Goal: Entertainment & Leisure: Consume media (video, audio)

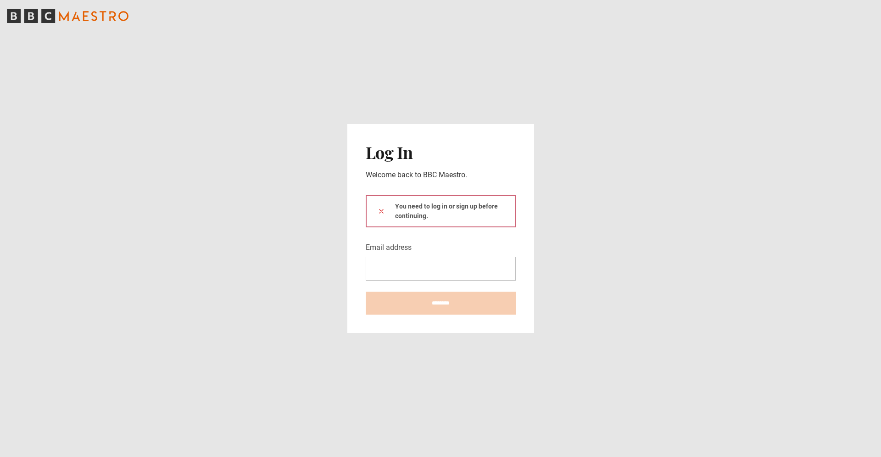
type input "**********"
click at [397, 299] on input "********" at bounding box center [441, 303] width 150 height 23
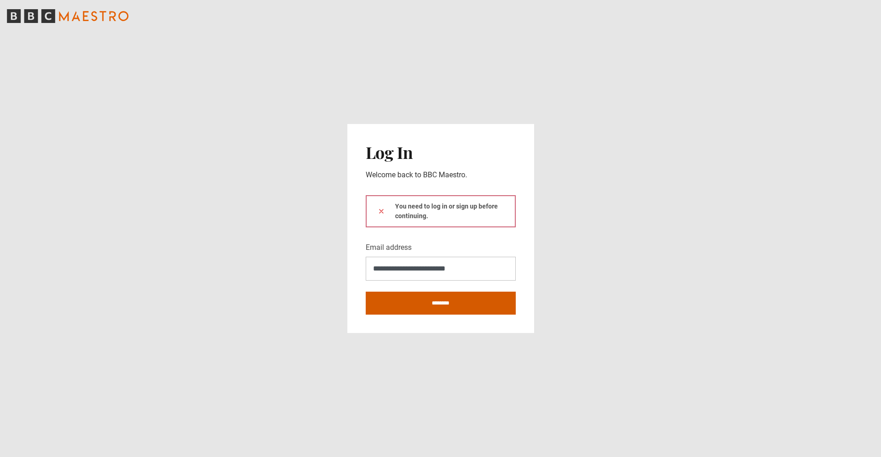
type input "**********"
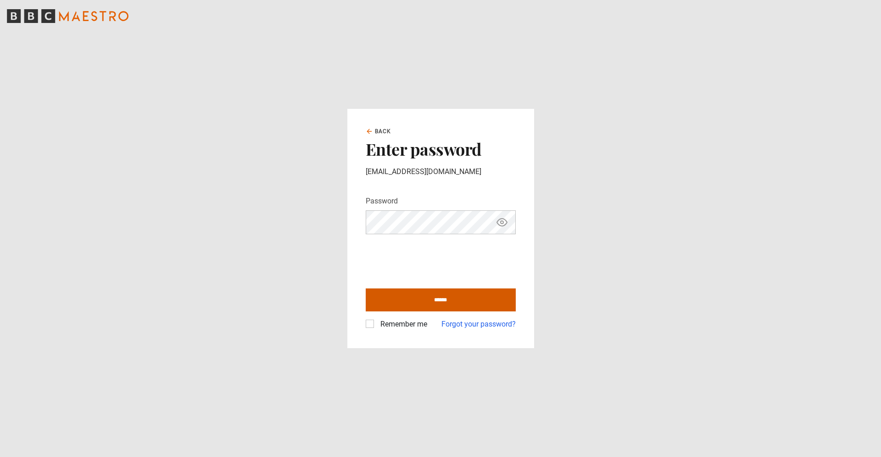
click at [422, 296] on input "******" at bounding box center [441, 299] width 150 height 23
type input "**********"
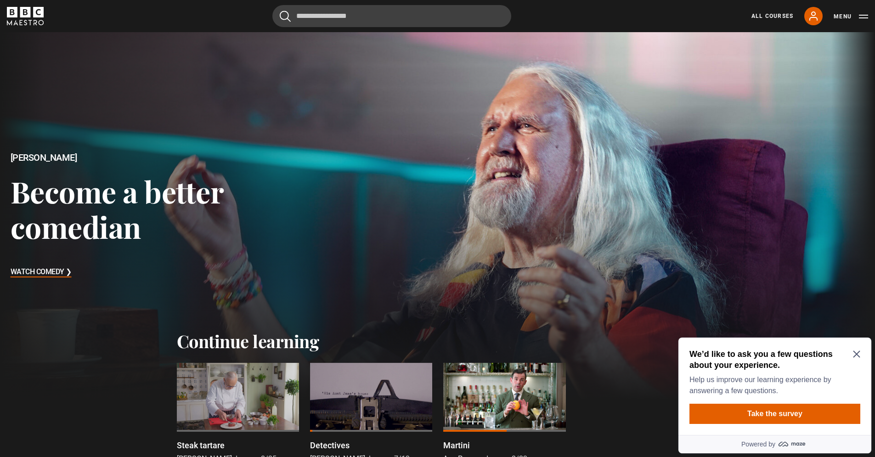
click at [858, 351] on icon "Close Maze Prompt" at bounding box center [856, 353] width 7 height 7
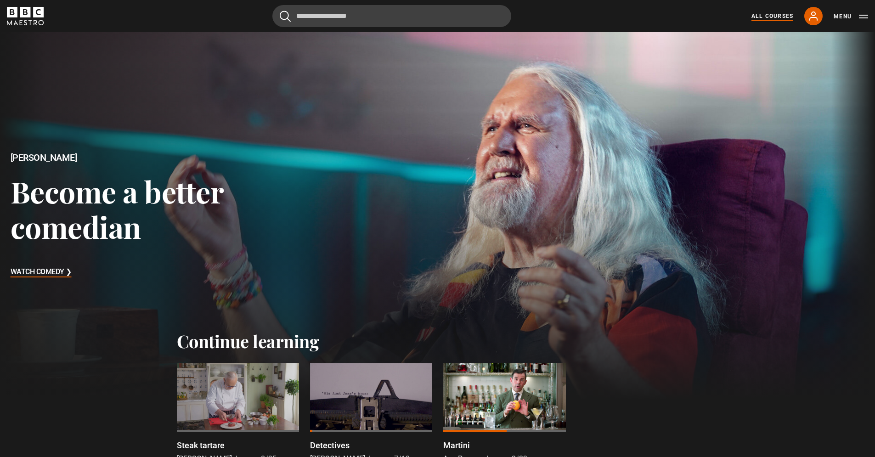
click at [767, 18] on link "All Courses" at bounding box center [772, 16] width 42 height 8
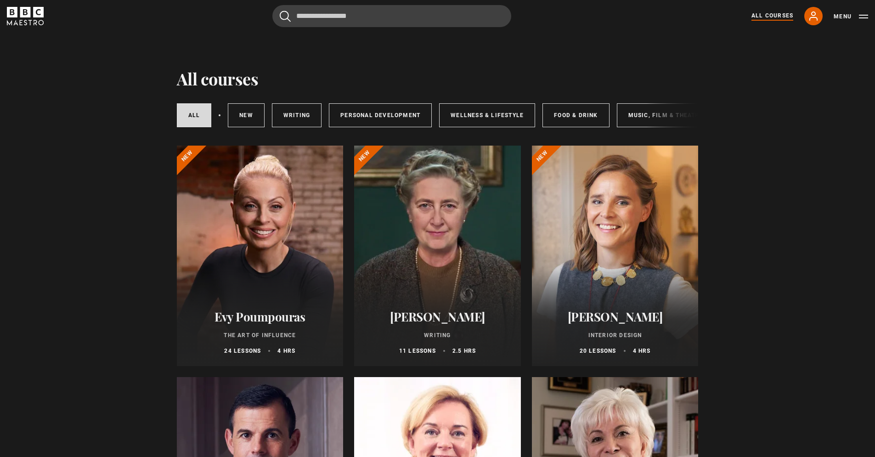
click at [435, 261] on div at bounding box center [437, 256] width 167 height 220
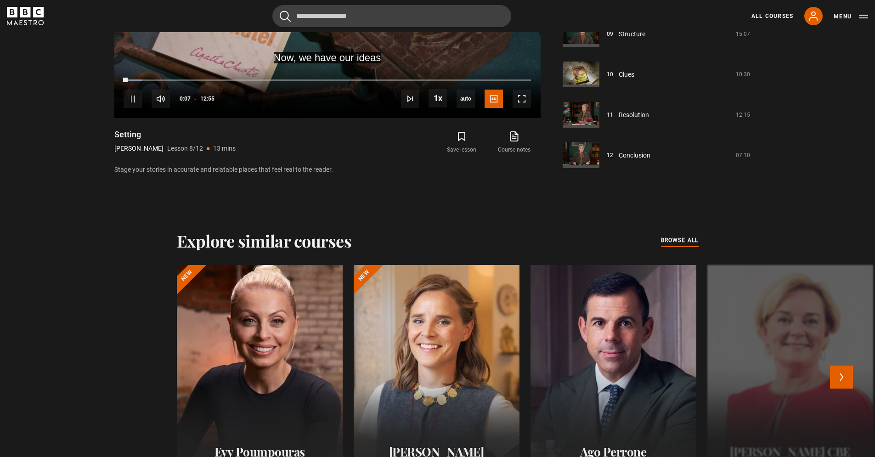
scroll to position [516, 0]
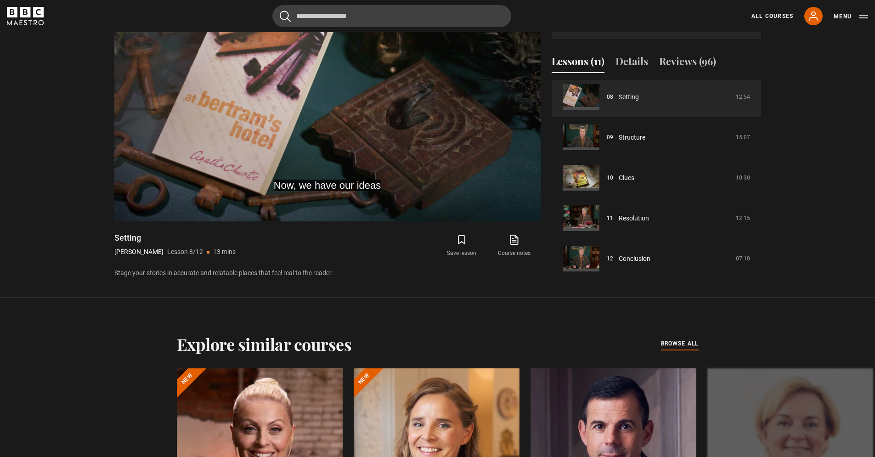
click at [685, 349] on div "Explore similar courses all browse all courses" at bounding box center [438, 343] width 522 height 19
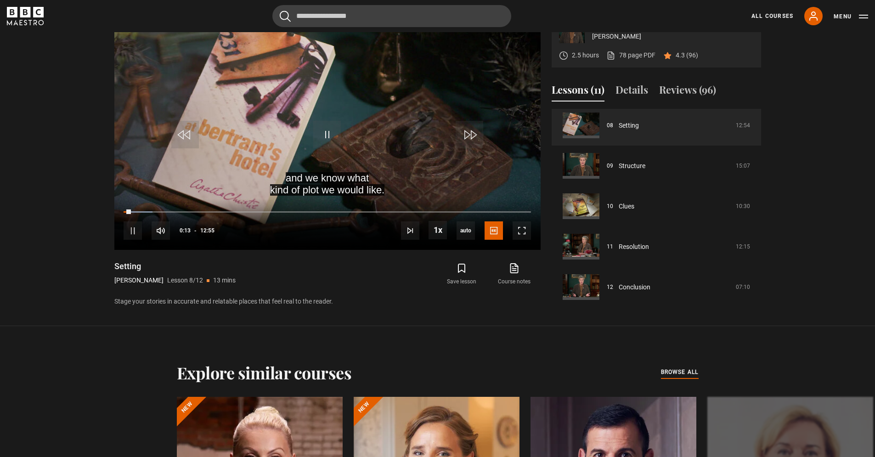
scroll to position [388, 0]
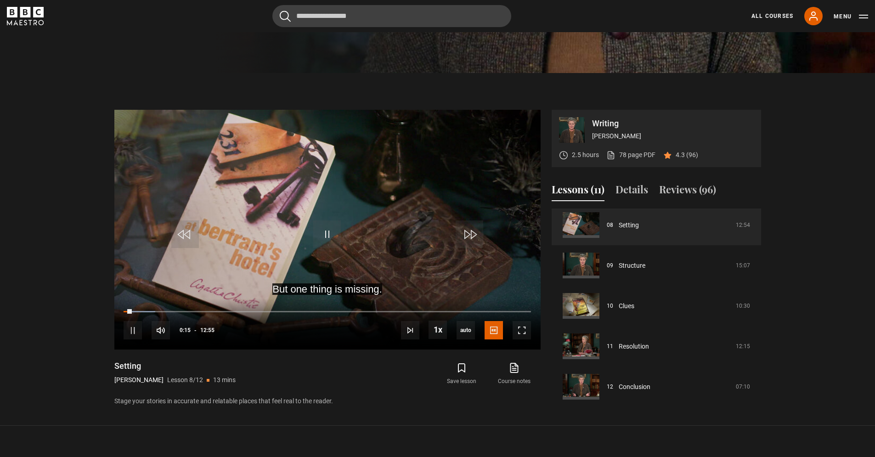
click at [588, 191] on button "Lessons (11)" at bounding box center [577, 191] width 53 height 19
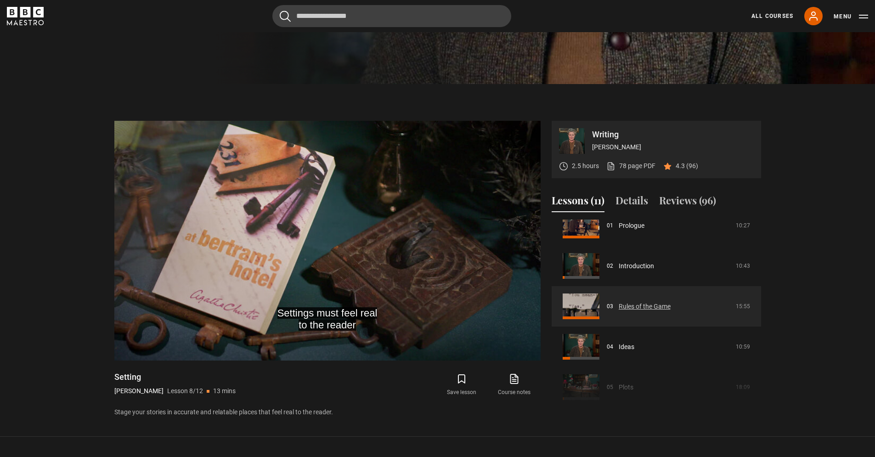
scroll to position [55, 0]
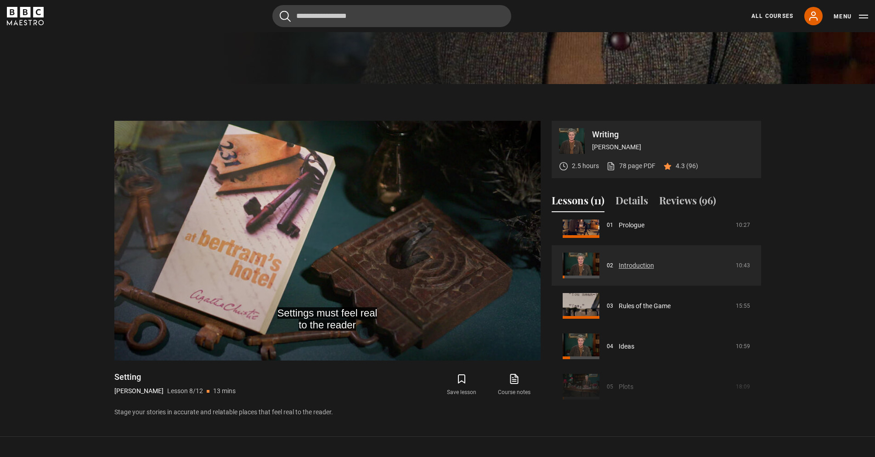
click at [634, 268] on link "Introduction" at bounding box center [635, 266] width 35 height 10
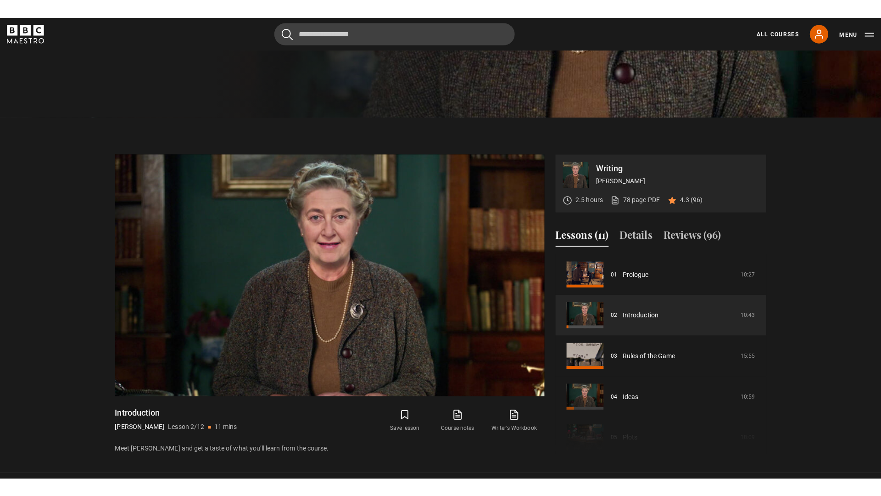
scroll to position [365, 0]
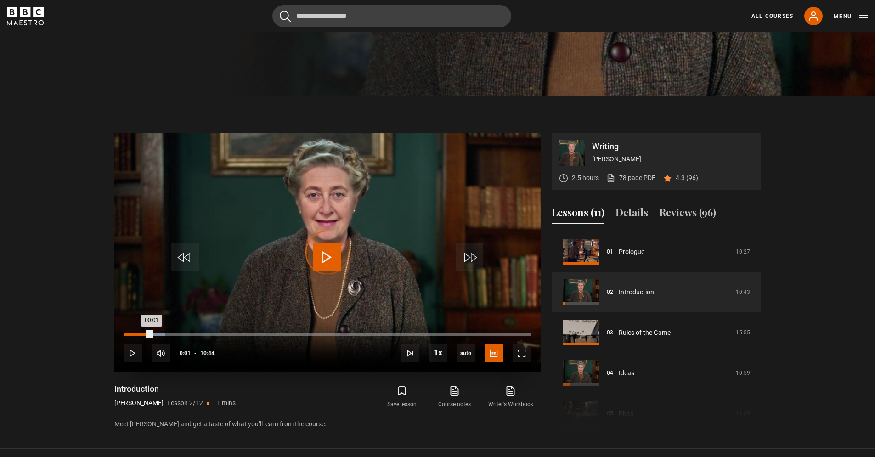
click at [124, 333] on div "00:01" at bounding box center [124, 334] width 1 height 3
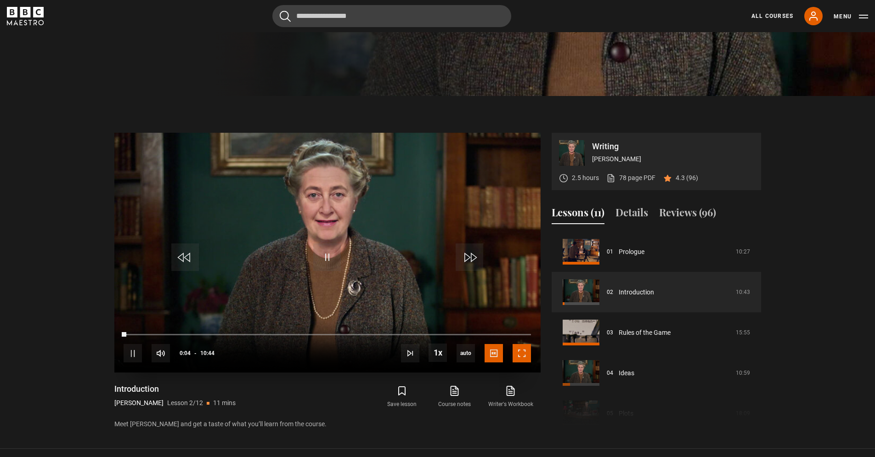
click at [523, 356] on span "Video Player" at bounding box center [521, 353] width 18 height 18
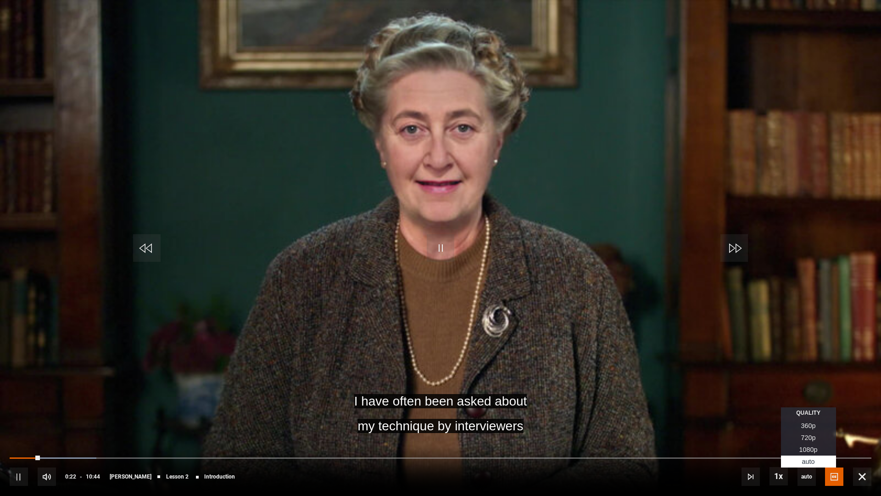
click at [814, 449] on span "1080p" at bounding box center [809, 449] width 18 height 7
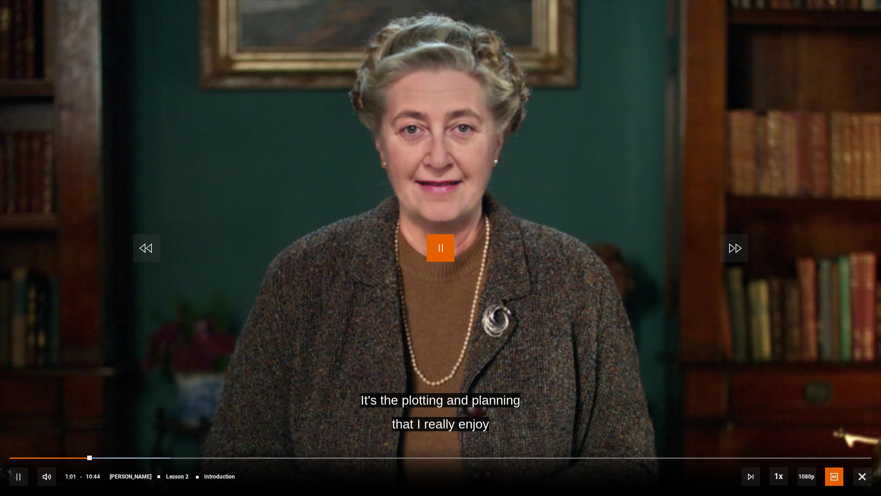
click at [438, 247] on span "Video Player" at bounding box center [441, 248] width 28 height 28
click at [416, 211] on video "Video Player" at bounding box center [440, 248] width 881 height 496
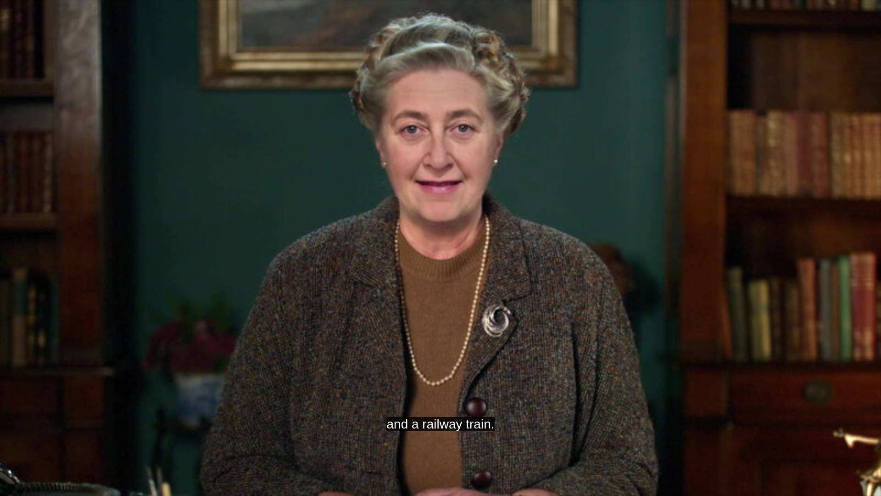
click at [418, 175] on video "Video Player" at bounding box center [440, 248] width 881 height 496
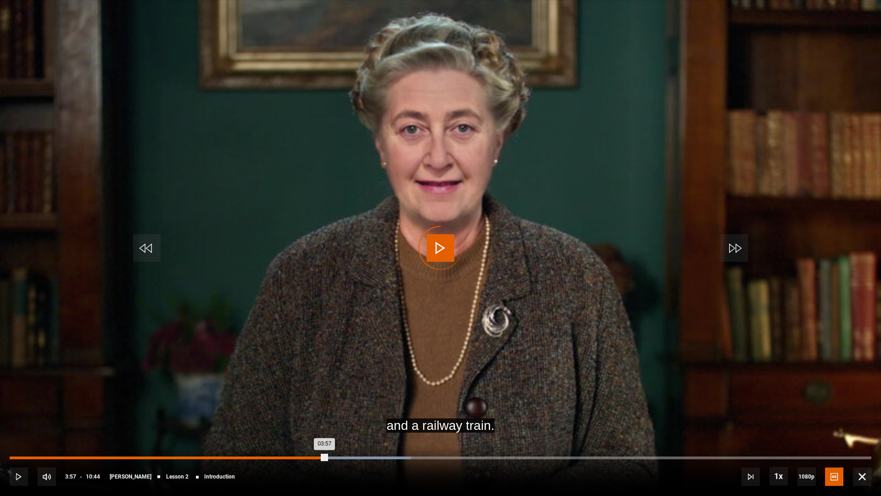
click at [305, 456] on div "Loaded : 46.58% 03:41 03:57" at bounding box center [441, 457] width 862 height 3
click at [292, 456] on div "Loaded : 46.58% 03:30 03:40" at bounding box center [441, 457] width 862 height 3
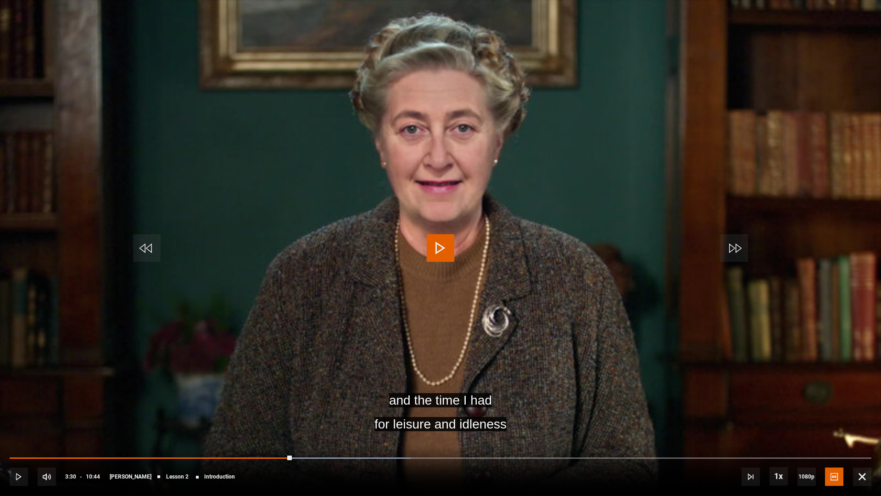
click at [434, 241] on span "Video Player" at bounding box center [441, 248] width 28 height 28
click at [288, 456] on div "10s Skip Back 10 seconds Pause 10s Skip Forward 10 seconds Loaded : 46.58% 03:2…" at bounding box center [440, 470] width 881 height 51
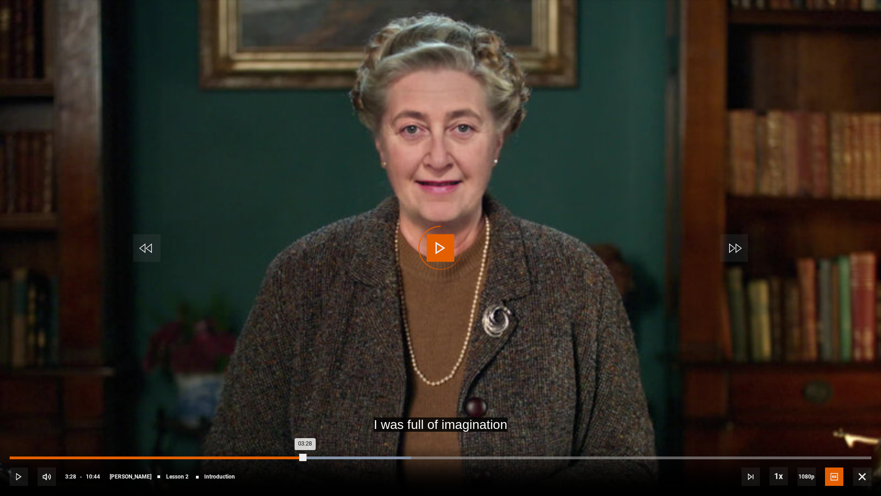
click at [288, 456] on div "03:28" at bounding box center [288, 457] width 1 height 3
click at [283, 456] on div "03:24" at bounding box center [283, 457] width 1 height 3
click at [277, 456] on div "Loaded : 41.93% 03:20 03:19" at bounding box center [441, 457] width 862 height 3
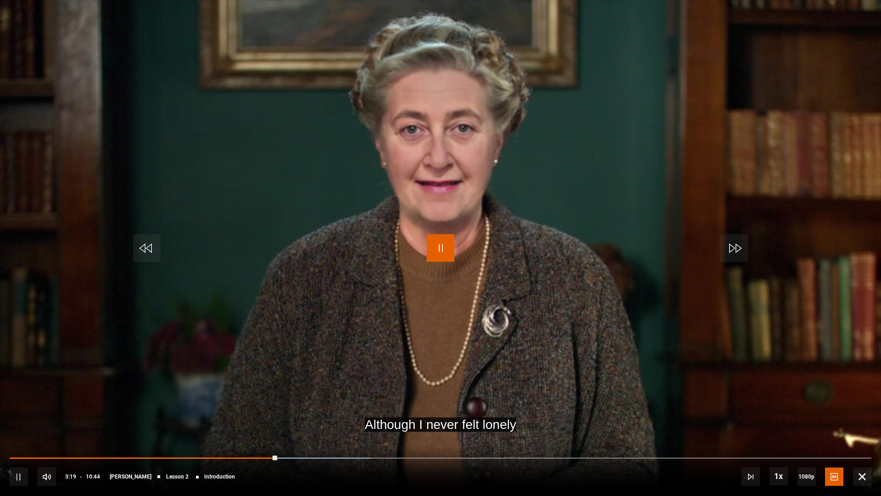
click at [446, 245] on span "Video Player" at bounding box center [441, 248] width 28 height 28
click at [438, 251] on div "Video Player is loading." at bounding box center [441, 248] width 46 height 46
click at [432, 244] on div "Video Player is loading." at bounding box center [441, 248] width 46 height 46
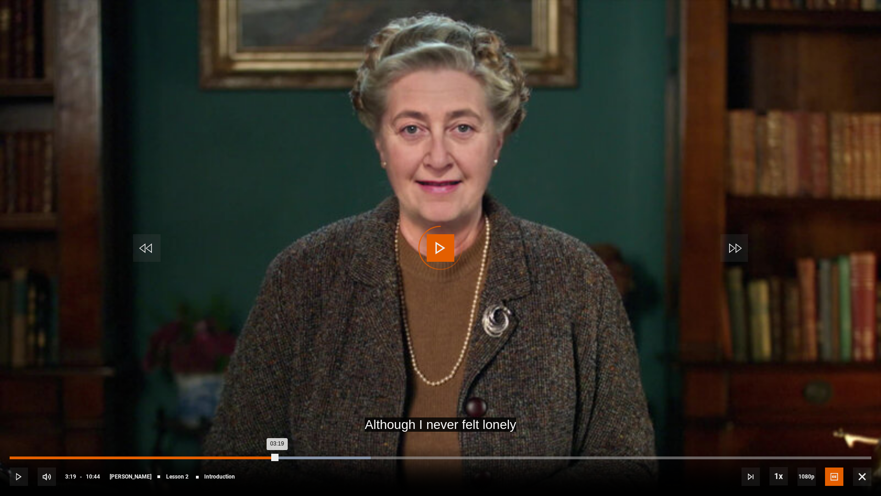
click at [269, 456] on div "03:13" at bounding box center [269, 457] width 1 height 3
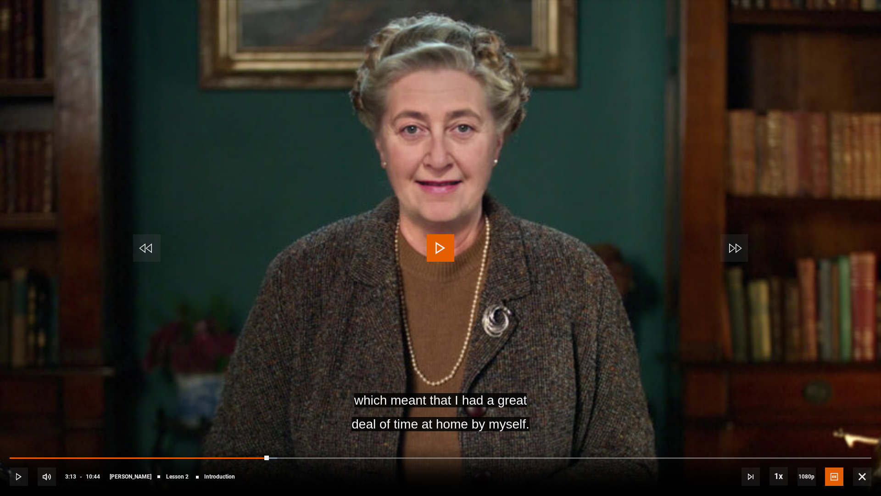
click at [433, 246] on span "Video Player" at bounding box center [441, 248] width 28 height 28
click at [441, 244] on span "Video Player" at bounding box center [441, 248] width 28 height 28
click at [367, 210] on video "Video Player" at bounding box center [440, 248] width 881 height 496
click at [437, 237] on span "Video Player" at bounding box center [441, 248] width 28 height 28
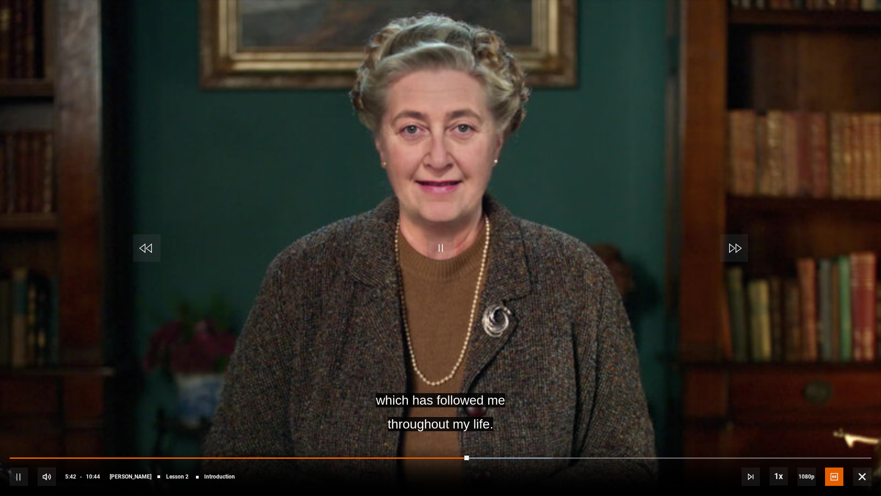
click at [435, 227] on video "Video Player" at bounding box center [440, 248] width 881 height 496
click at [432, 254] on span "Video Player" at bounding box center [441, 248] width 28 height 28
click at [225, 241] on video "Video Player" at bounding box center [440, 248] width 881 height 496
click at [380, 229] on video "Video Player" at bounding box center [440, 248] width 881 height 496
click at [441, 246] on span "Video Player" at bounding box center [441, 248] width 28 height 28
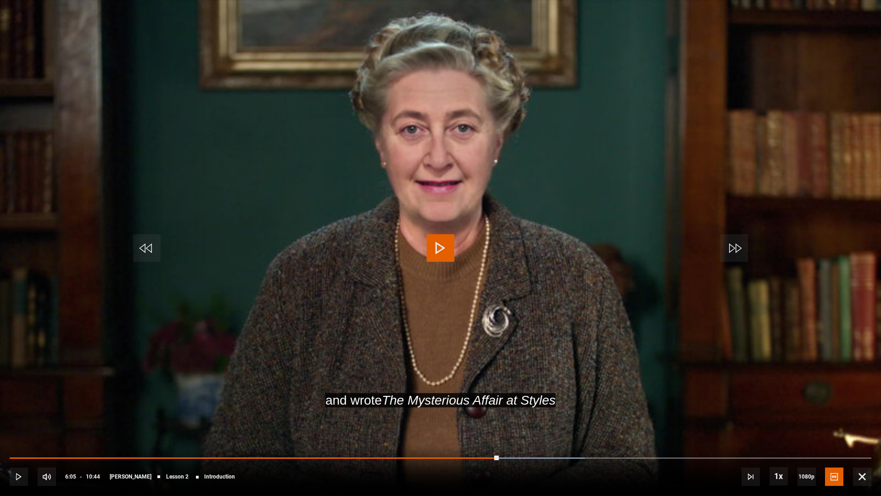
click at [440, 247] on span "Video Player" at bounding box center [441, 248] width 28 height 28
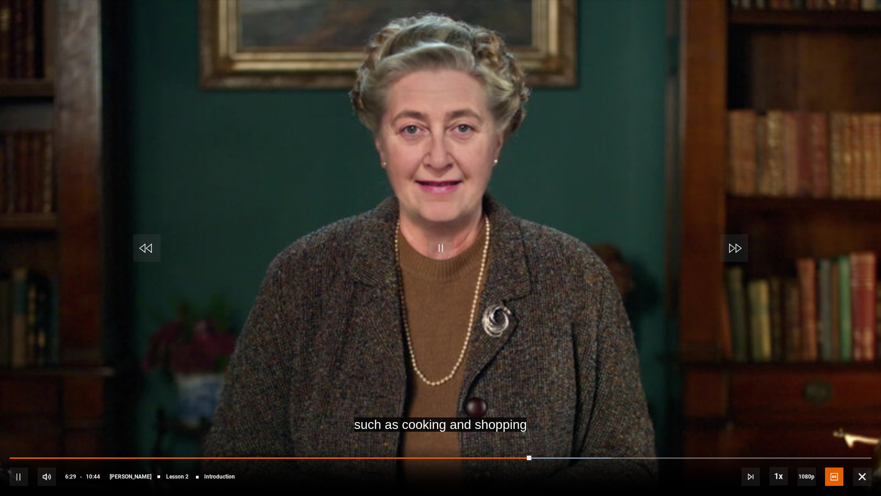
click at [328, 260] on video "Video Player" at bounding box center [440, 248] width 881 height 496
click at [202, 140] on video "Video Player" at bounding box center [440, 248] width 881 height 496
click at [383, 222] on video "Video Player" at bounding box center [440, 248] width 881 height 496
click at [336, 272] on video "Video Player" at bounding box center [440, 248] width 881 height 496
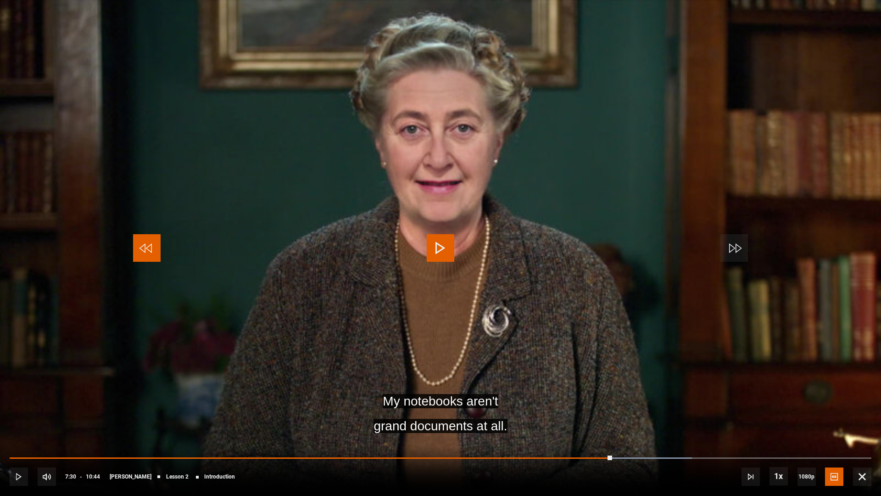
click at [158, 250] on span "Video Player" at bounding box center [147, 248] width 28 height 28
drag, startPoint x: 411, startPoint y: 213, endPoint x: 415, endPoint y: 227, distance: 14.3
click at [415, 227] on video "Video Player" at bounding box center [440, 248] width 881 height 496
click at [361, 273] on video "Video Player" at bounding box center [440, 248] width 881 height 496
click at [417, 244] on video "Video Player" at bounding box center [440, 248] width 881 height 496
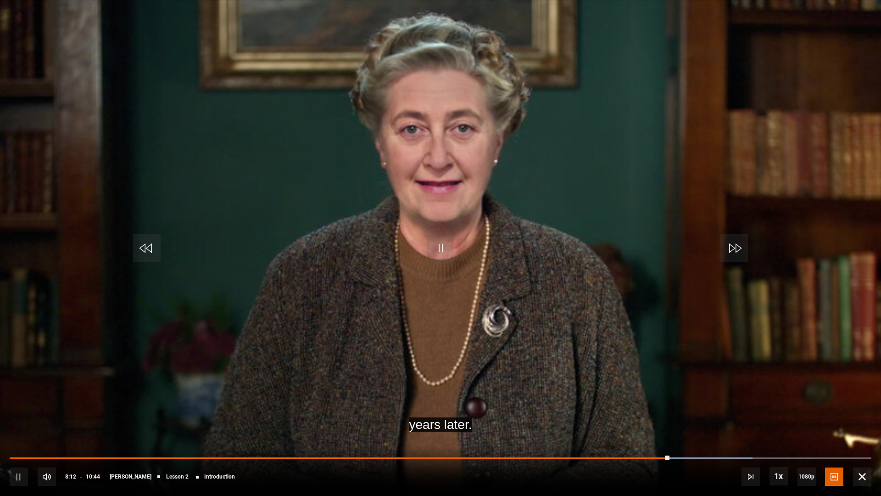
click at [420, 187] on video "Video Player" at bounding box center [440, 248] width 881 height 496
click at [432, 250] on span "Video Player" at bounding box center [441, 248] width 28 height 28
click at [454, 206] on video "Video Player" at bounding box center [440, 248] width 881 height 496
click at [444, 253] on span "Video Player" at bounding box center [441, 248] width 28 height 28
click at [366, 202] on video "Video Player" at bounding box center [440, 248] width 881 height 496
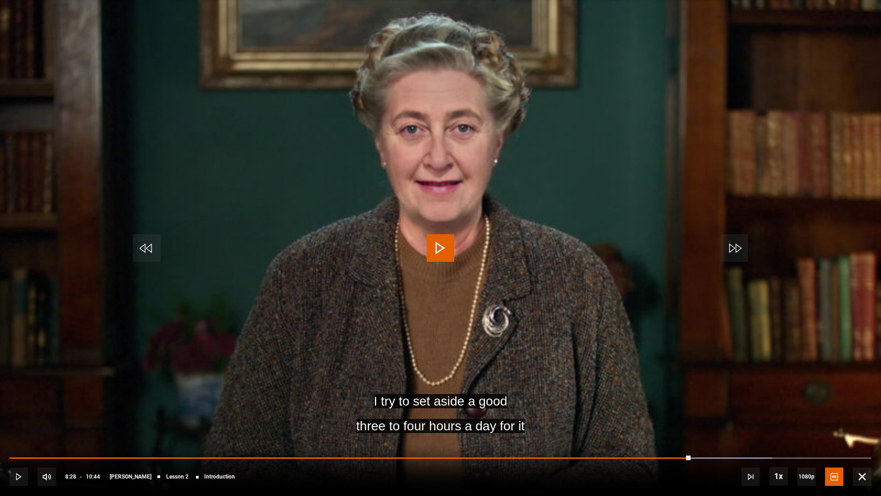
click at [376, 231] on video "Video Player" at bounding box center [440, 248] width 881 height 496
click at [520, 268] on video "Video Player" at bounding box center [440, 248] width 881 height 496
click at [437, 252] on span "Video Player" at bounding box center [441, 248] width 28 height 28
click at [320, 176] on video "Video Player" at bounding box center [440, 248] width 881 height 496
click at [441, 248] on span "Video Player" at bounding box center [441, 248] width 28 height 28
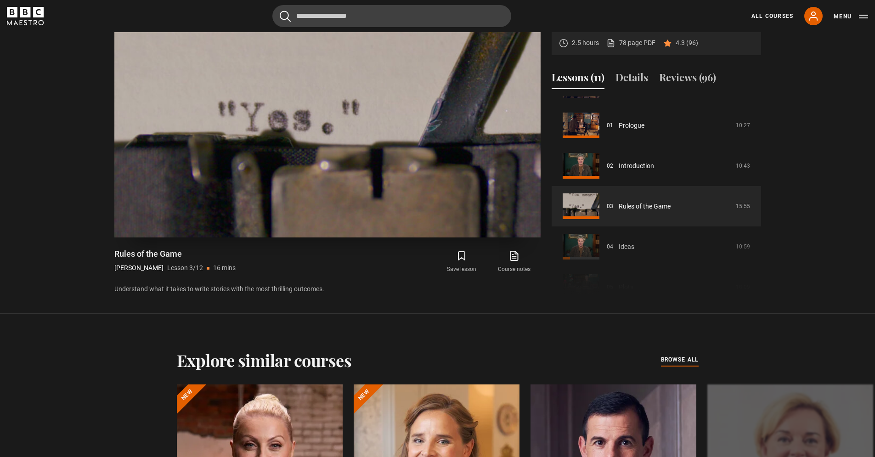
scroll to position [44, 0]
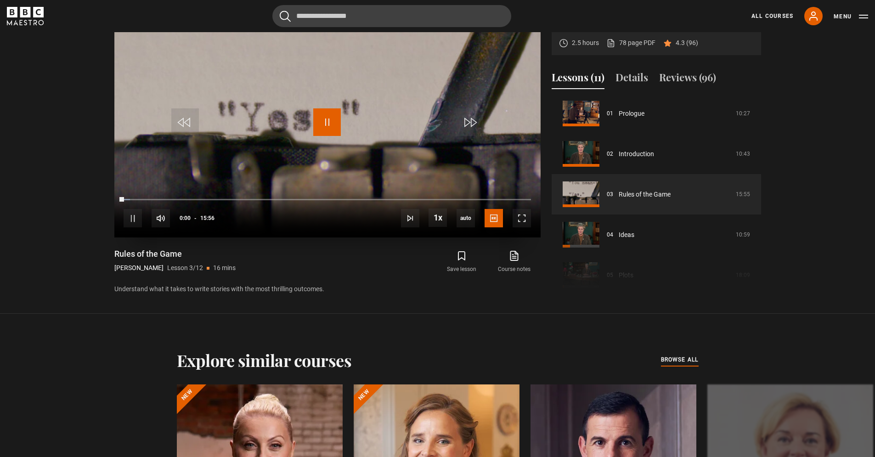
click at [321, 130] on span "Video Player" at bounding box center [327, 122] width 28 height 28
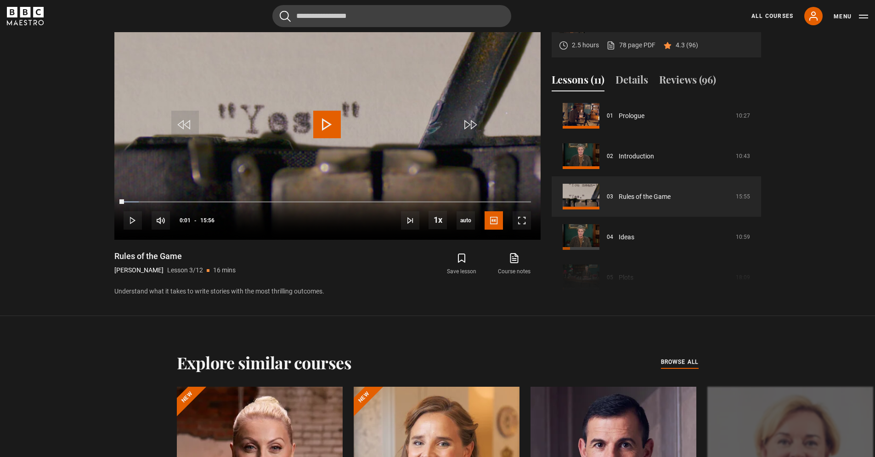
click at [874, 456] on html "Skip to main content Cancel Courses Previous courses Next courses [PERSON_NAME]…" at bounding box center [437, 221] width 875 height 1438
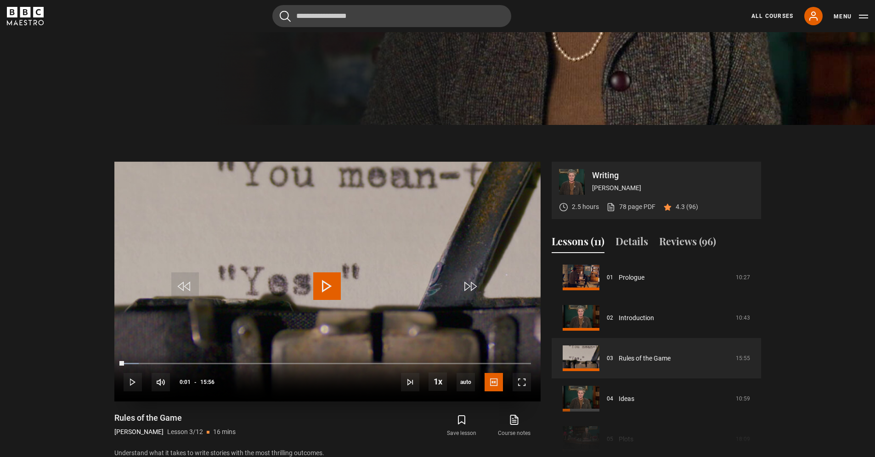
scroll to position [87, 0]
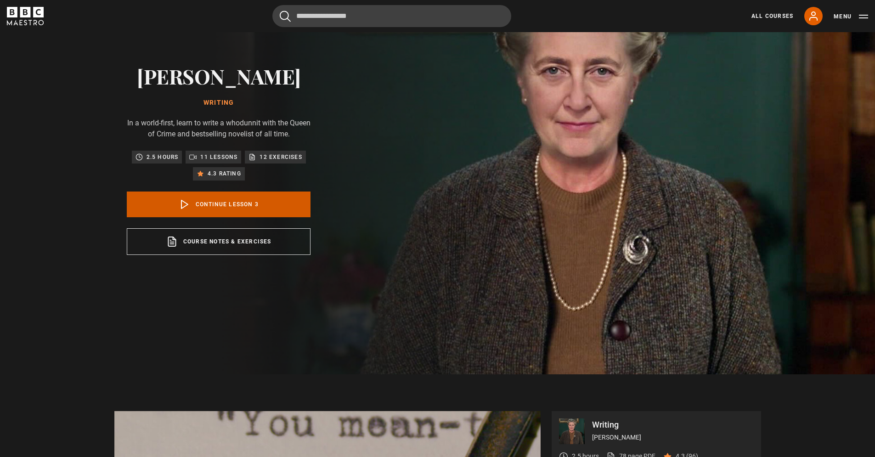
click at [199, 206] on link "Continue lesson 3" at bounding box center [219, 204] width 184 height 26
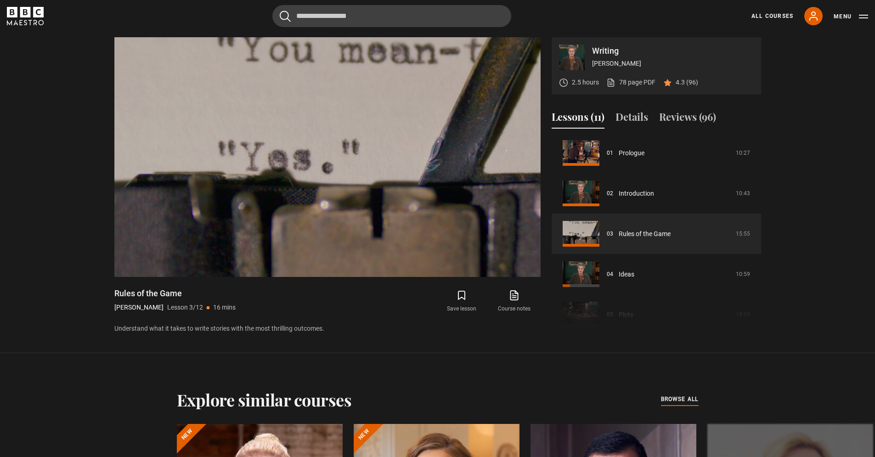
scroll to position [461, 0]
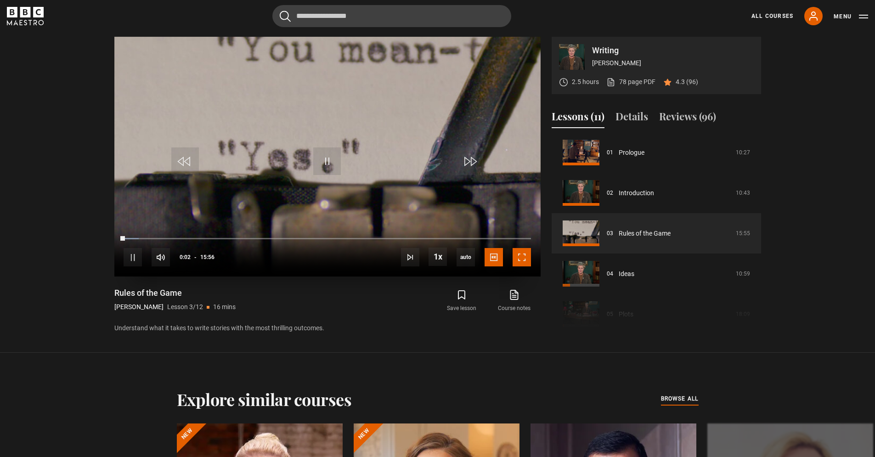
click at [516, 263] on span "Video Player" at bounding box center [521, 257] width 18 height 18
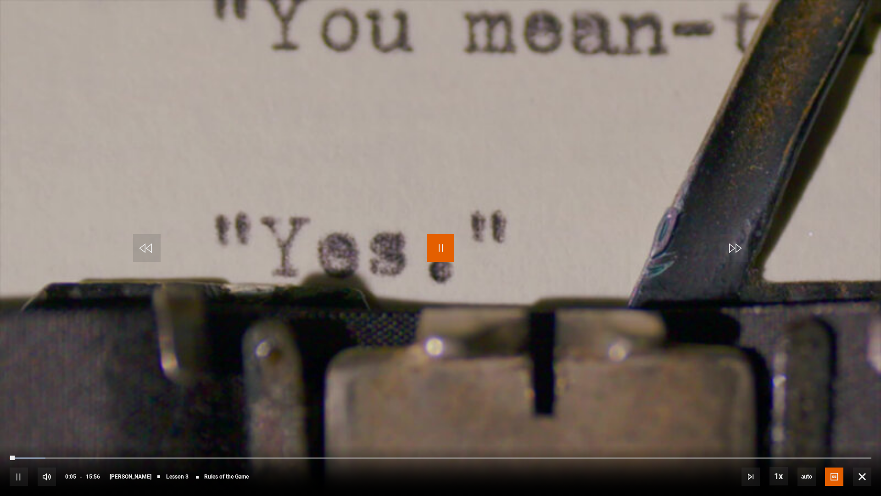
click at [436, 252] on span "Video Player" at bounding box center [441, 248] width 28 height 28
click at [444, 252] on span "Video Player" at bounding box center [441, 248] width 28 height 28
click at [345, 239] on video "Video Player" at bounding box center [440, 248] width 881 height 496
click at [429, 257] on span "Video Player" at bounding box center [441, 248] width 28 height 28
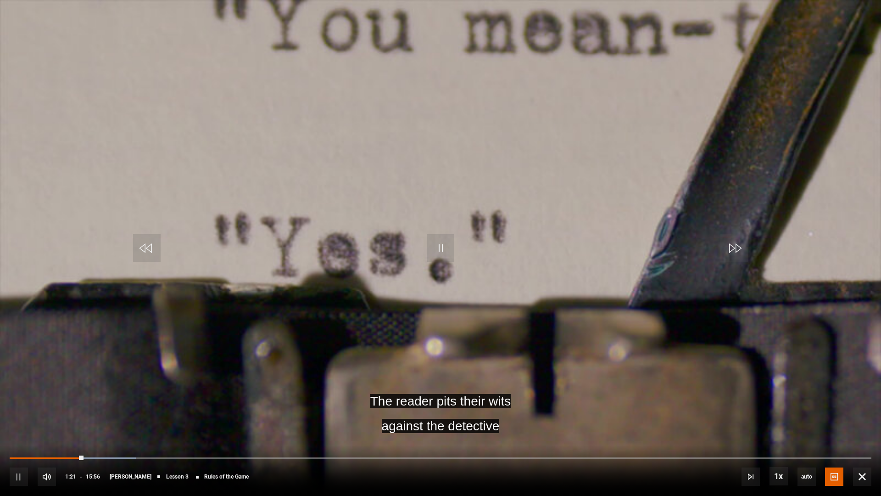
click at [355, 236] on video "Video Player" at bounding box center [440, 248] width 881 height 496
click at [443, 247] on span "Video Player" at bounding box center [441, 248] width 28 height 28
click at [378, 128] on video "Video Player" at bounding box center [440, 248] width 881 height 496
click at [440, 249] on span "Video Player" at bounding box center [441, 248] width 28 height 28
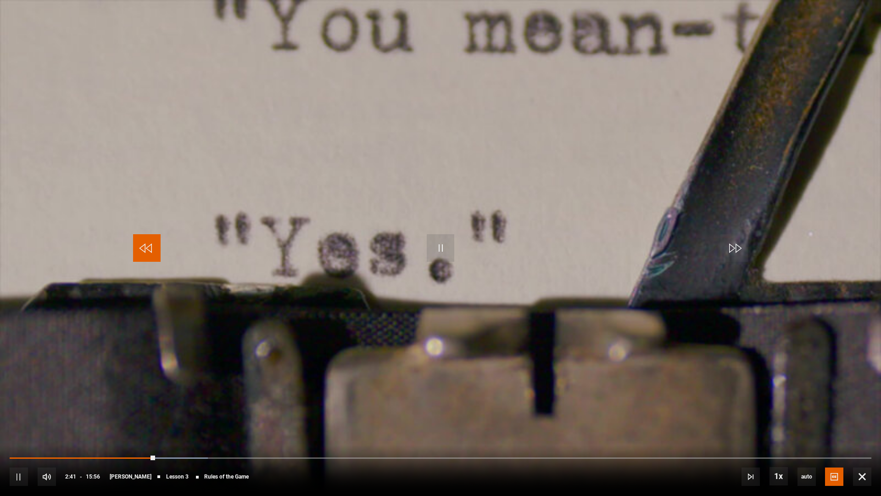
click at [157, 250] on span "Video Player" at bounding box center [147, 248] width 28 height 28
click at [154, 247] on span "Video Player" at bounding box center [147, 248] width 28 height 28
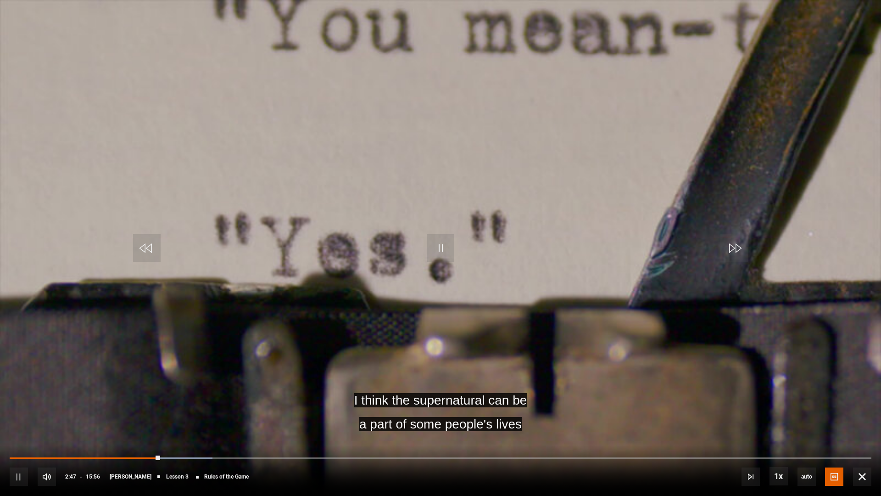
click at [368, 238] on video "Video Player" at bounding box center [440, 248] width 881 height 496
click at [416, 218] on video "Video Player" at bounding box center [440, 248] width 881 height 496
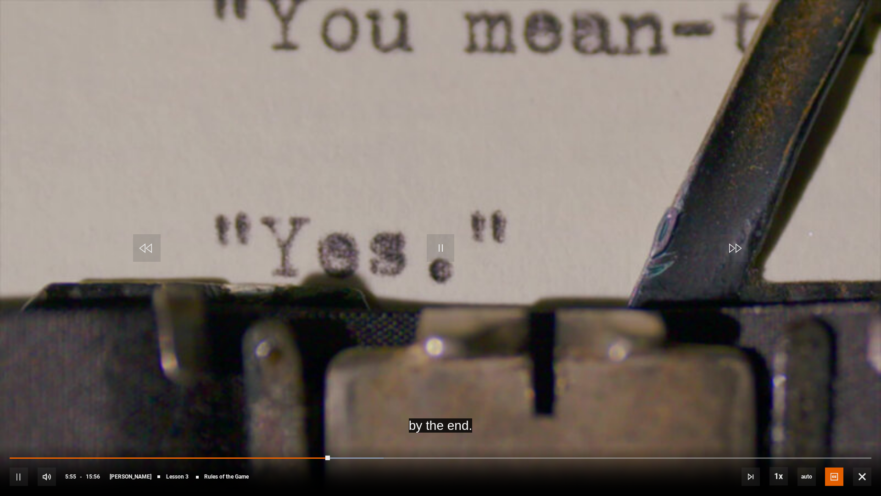
click at [366, 224] on video "Video Player" at bounding box center [440, 248] width 881 height 496
click at [417, 244] on video "Video Player" at bounding box center [440, 248] width 881 height 496
click at [378, 157] on video "Video Player" at bounding box center [440, 248] width 881 height 496
click at [421, 279] on video "Video Player" at bounding box center [440, 248] width 881 height 496
click at [484, 147] on video "Video Player" at bounding box center [440, 248] width 881 height 496
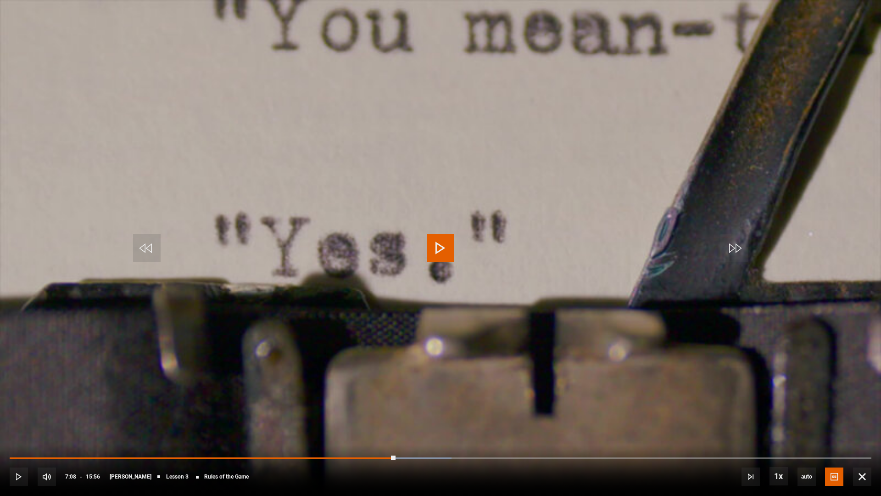
click at [432, 176] on video "Video Player" at bounding box center [440, 248] width 881 height 496
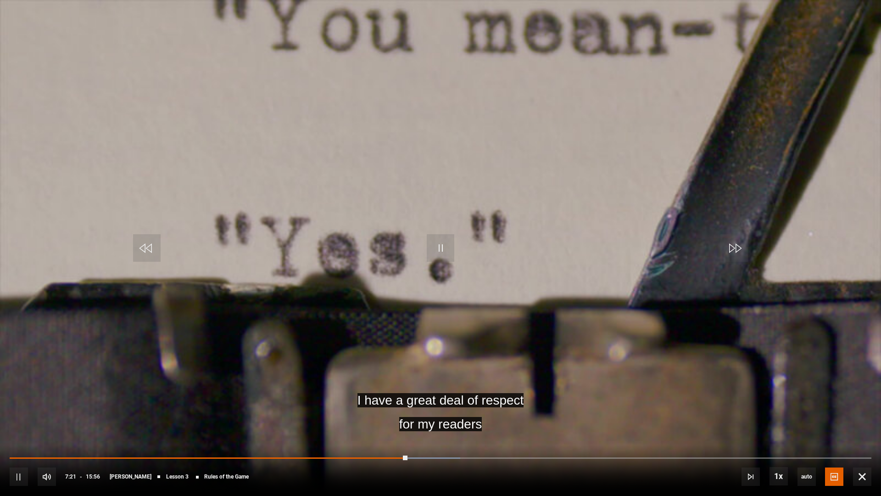
click at [455, 195] on video "Video Player" at bounding box center [440, 248] width 881 height 496
click at [432, 243] on span "Video Player" at bounding box center [441, 248] width 28 height 28
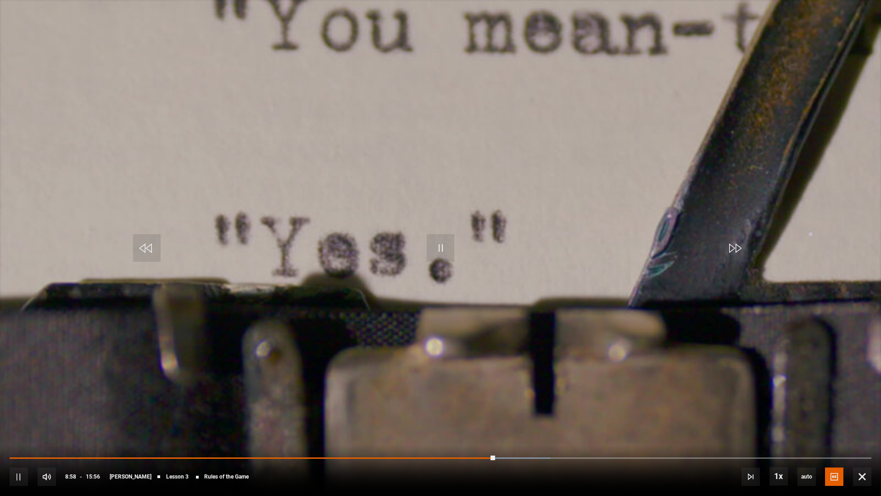
click at [356, 287] on video "Video Player" at bounding box center [440, 248] width 881 height 496
click at [437, 243] on span "Video Player" at bounding box center [441, 248] width 28 height 28
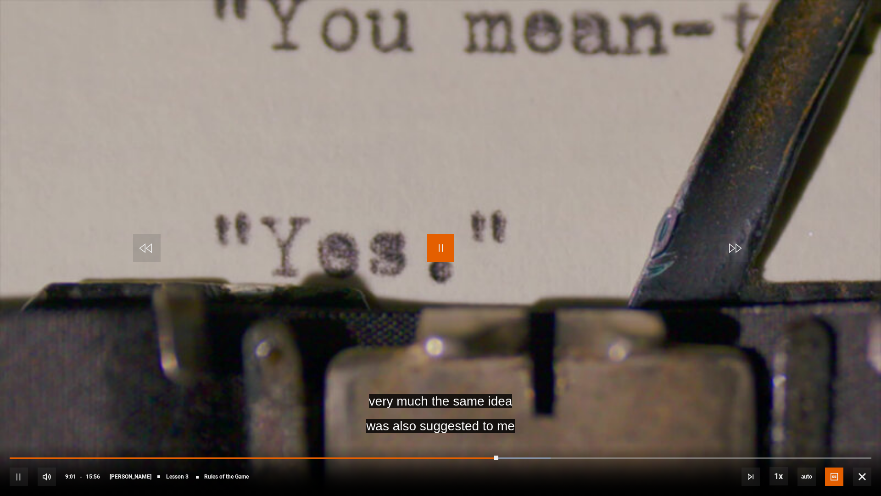
click at [442, 248] on span "Video Player" at bounding box center [441, 248] width 28 height 28
click at [444, 260] on span "Video Player" at bounding box center [441, 248] width 28 height 28
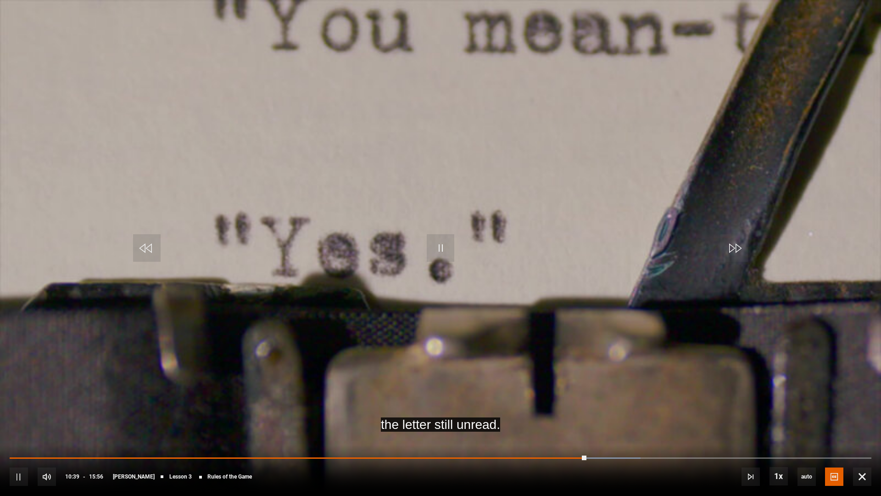
click at [259, 172] on video "Video Player" at bounding box center [440, 248] width 881 height 496
click at [297, 176] on video "Video Player" at bounding box center [440, 248] width 881 height 496
click at [384, 211] on video "Video Player" at bounding box center [440, 248] width 881 height 496
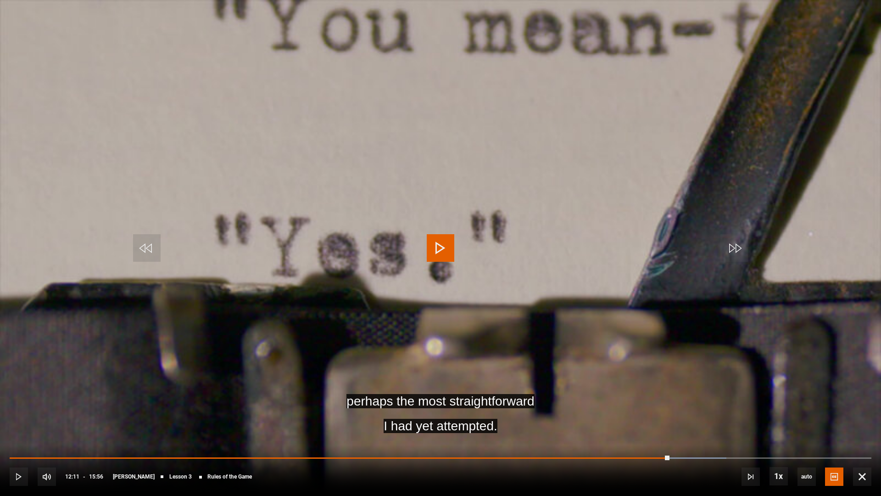
click at [443, 241] on span "Video Player" at bounding box center [441, 248] width 28 height 28
click at [364, 224] on video "Video Player" at bounding box center [440, 248] width 881 height 496
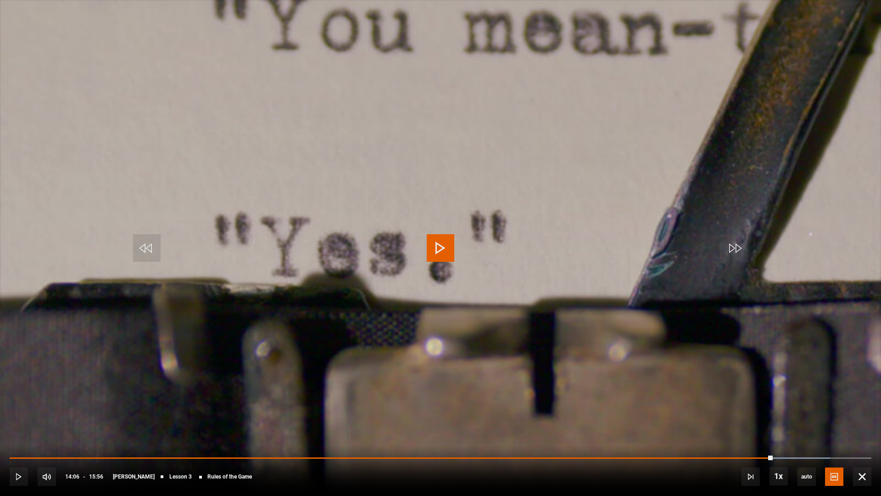
click at [363, 236] on video "Video Player" at bounding box center [440, 248] width 881 height 496
click at [427, 193] on video "Video Player" at bounding box center [440, 248] width 881 height 496
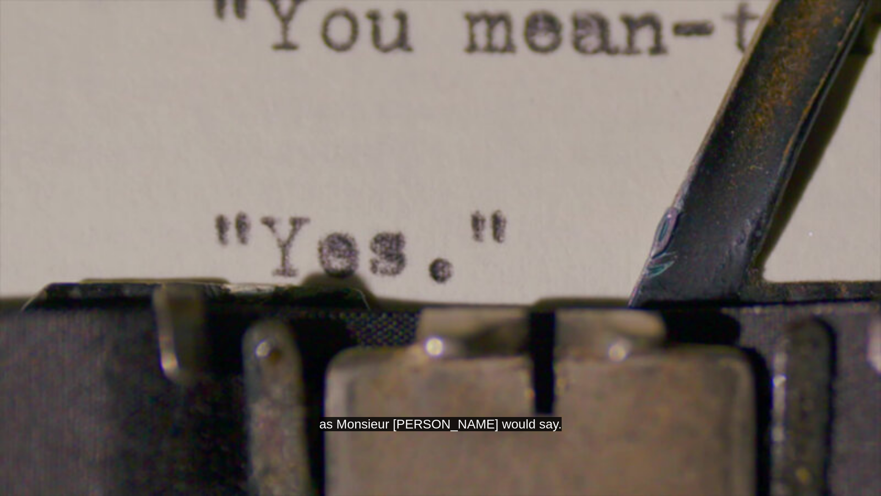
click at [392, 213] on video "Video Player" at bounding box center [440, 248] width 881 height 496
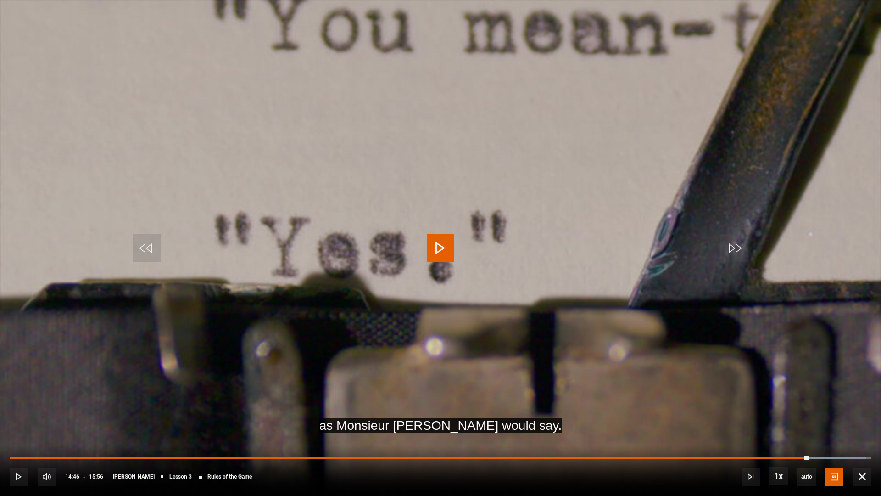
click at [433, 258] on span "Video Player" at bounding box center [441, 248] width 28 height 28
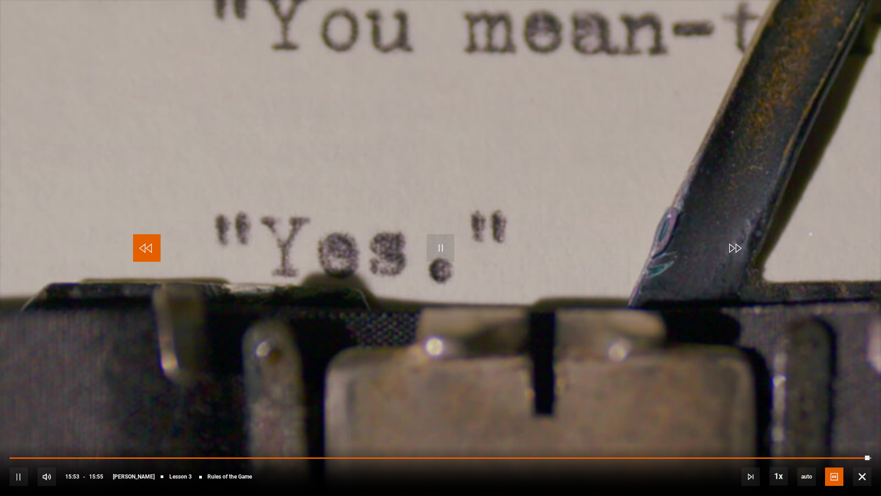
click at [144, 261] on span "Video Player" at bounding box center [147, 248] width 28 height 28
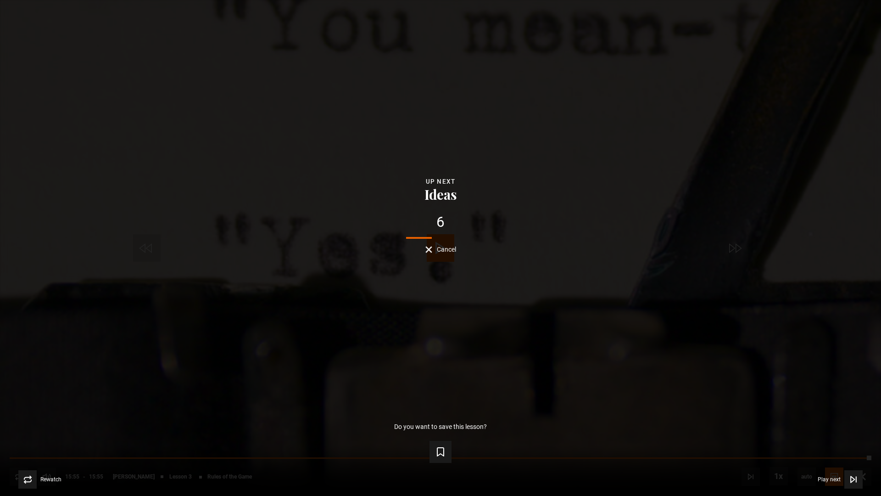
click at [428, 247] on button "Cancel" at bounding box center [441, 249] width 31 height 7
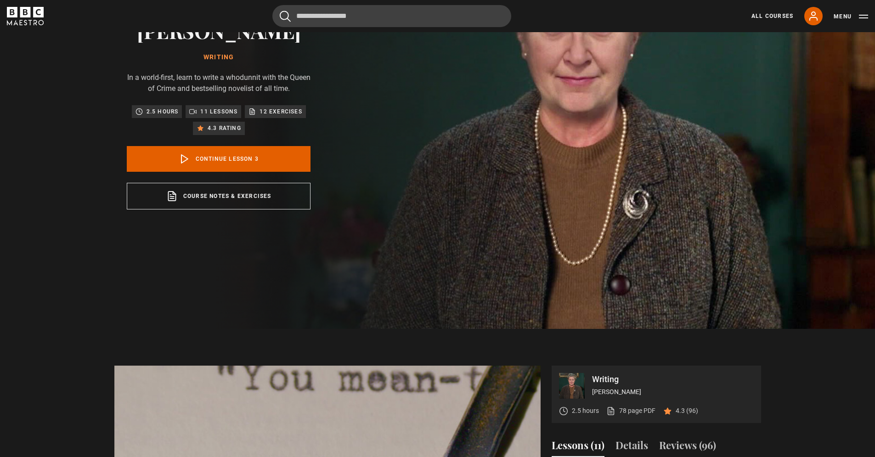
scroll to position [0, 0]
